Goal: Information Seeking & Learning: Find specific fact

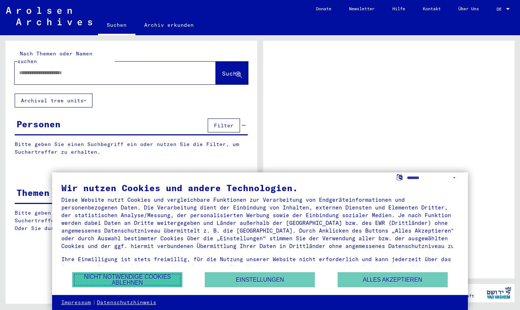
click at [135, 283] on button "Nicht notwendige Cookies ablehnen" at bounding box center [127, 279] width 110 height 15
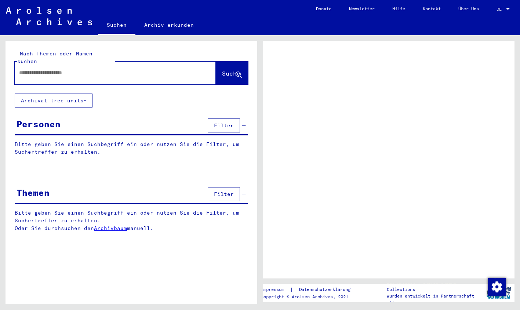
click at [110, 74] on input "text" at bounding box center [108, 73] width 179 height 8
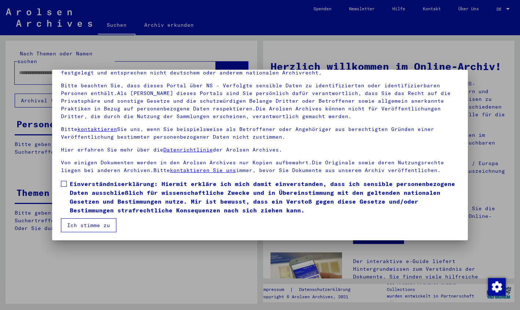
scroll to position [42, 0]
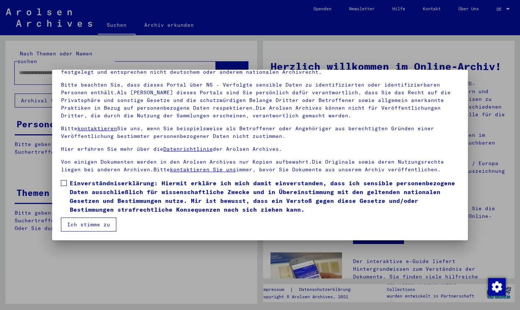
click at [70, 185] on span "Einverständniserklärung: Hiermit erkläre ich mich damit einverstanden, dass ich…" at bounding box center [265, 196] width 390 height 35
click at [84, 225] on button "Ich stimme zu" at bounding box center [88, 225] width 55 height 14
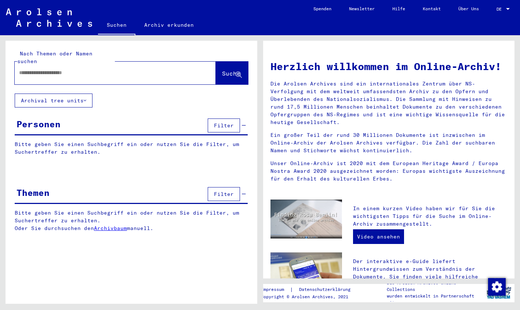
click at [70, 75] on input "text" at bounding box center [106, 73] width 175 height 8
click at [222, 76] on span "Suche" at bounding box center [231, 73] width 18 height 7
click at [222, 78] on span "Suche" at bounding box center [232, 74] width 20 height 8
click at [227, 76] on span "Suche" at bounding box center [231, 73] width 18 height 7
click at [86, 103] on icon at bounding box center [85, 100] width 3 height 5
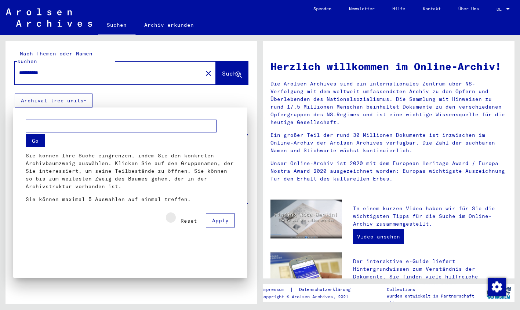
click at [194, 221] on span "Reset" at bounding box center [189, 221] width 17 height 7
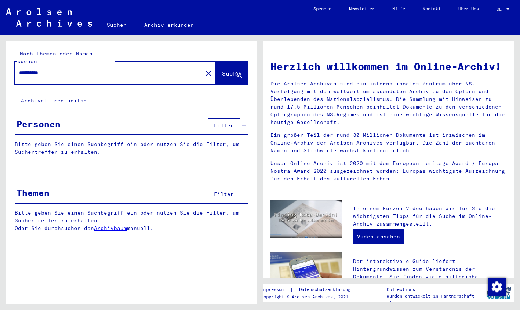
click at [83, 74] on input "**********" at bounding box center [106, 73] width 175 height 8
type input "*"
click at [159, 84] on div at bounding box center [115, 73] width 201 height 23
click at [156, 77] on input "text" at bounding box center [106, 73] width 175 height 8
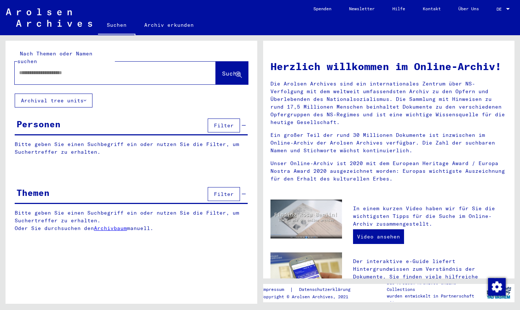
click at [156, 77] on input "text" at bounding box center [106, 73] width 175 height 8
click at [175, 34] on link "Archiv erkunden" at bounding box center [168, 25] width 67 height 18
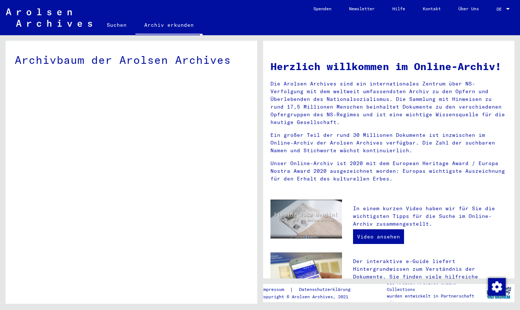
scroll to position [3, 0]
